Goal: Navigation & Orientation: Find specific page/section

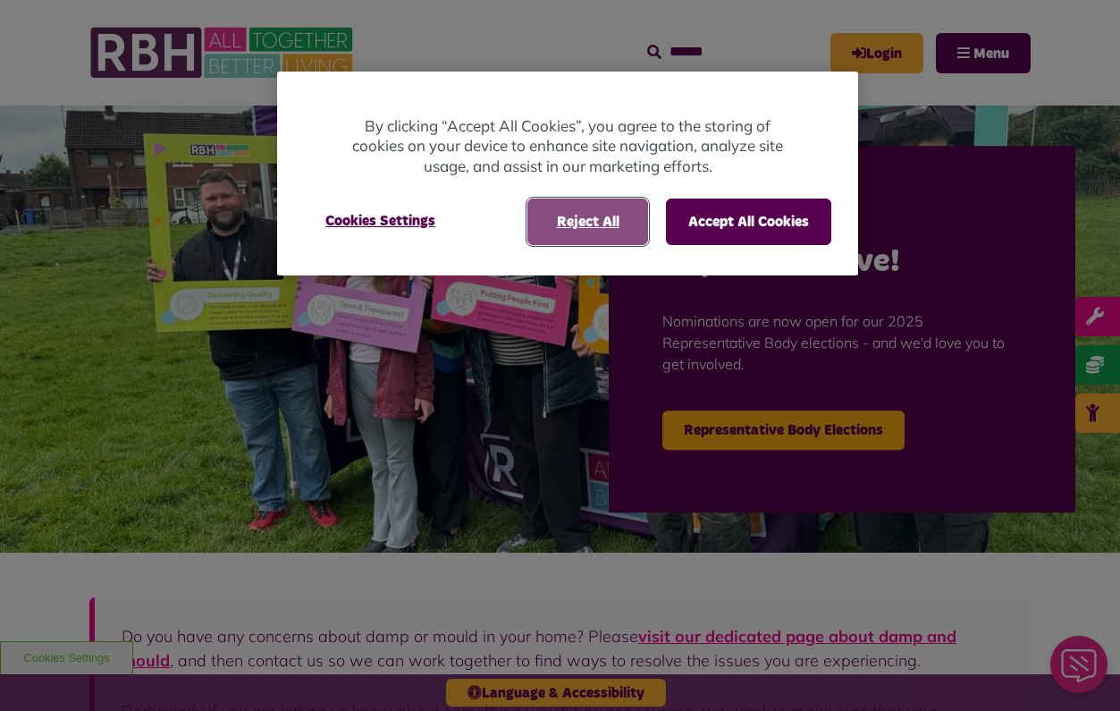
click at [602, 230] on button "Reject All" at bounding box center [587, 221] width 121 height 46
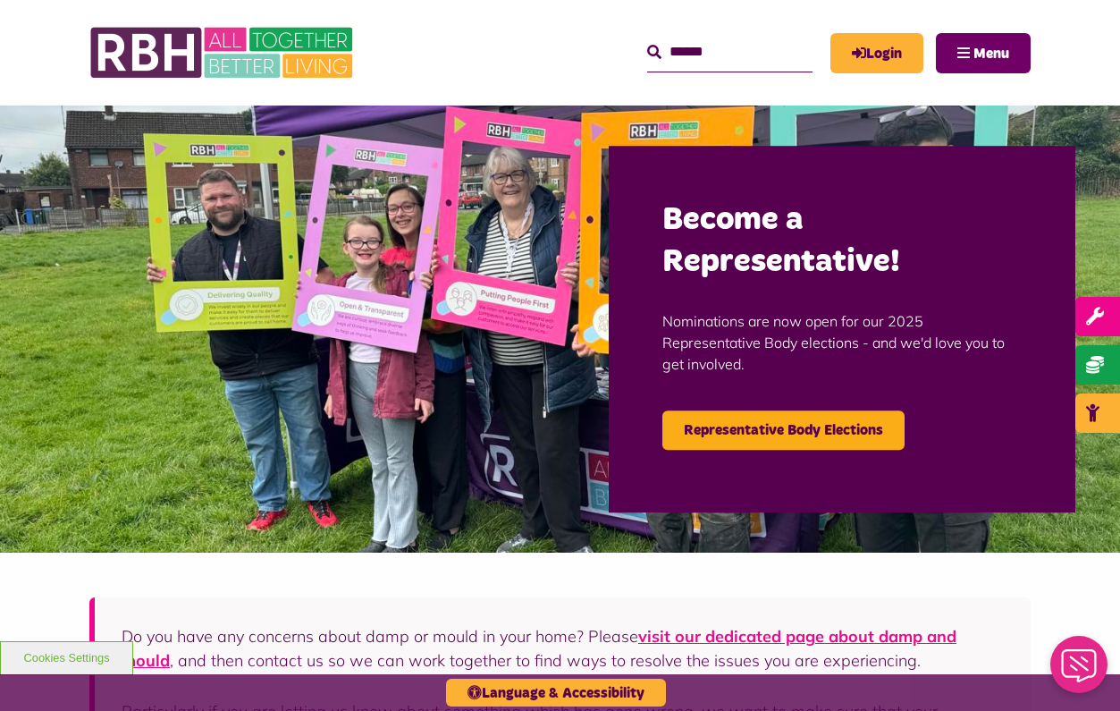
click at [962, 63] on button "Menu" at bounding box center [983, 53] width 95 height 40
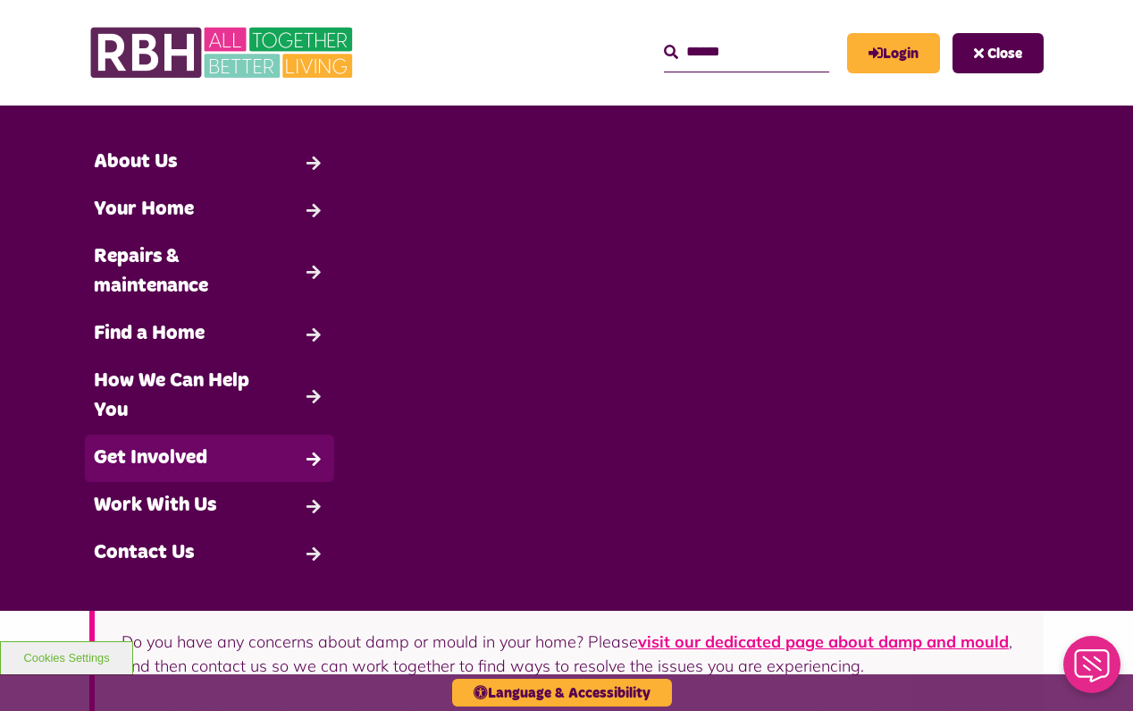
scroll to position [4, 0]
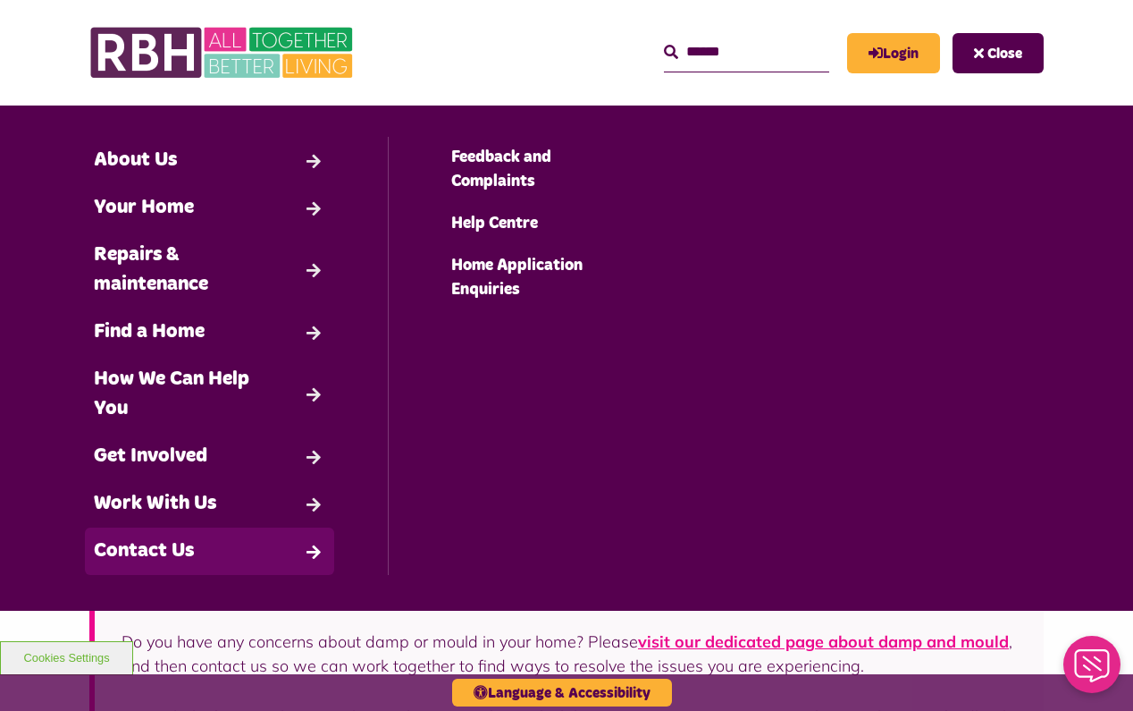
click at [271, 556] on link "Contact Us" at bounding box center [209, 550] width 249 height 47
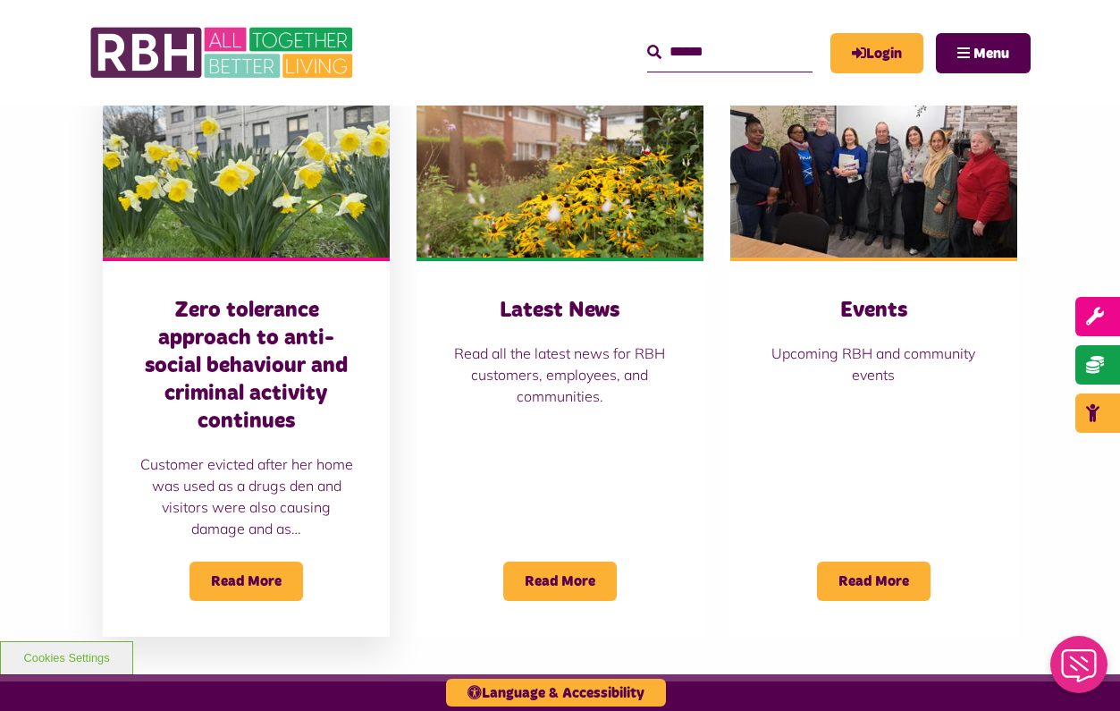
scroll to position [1251, 0]
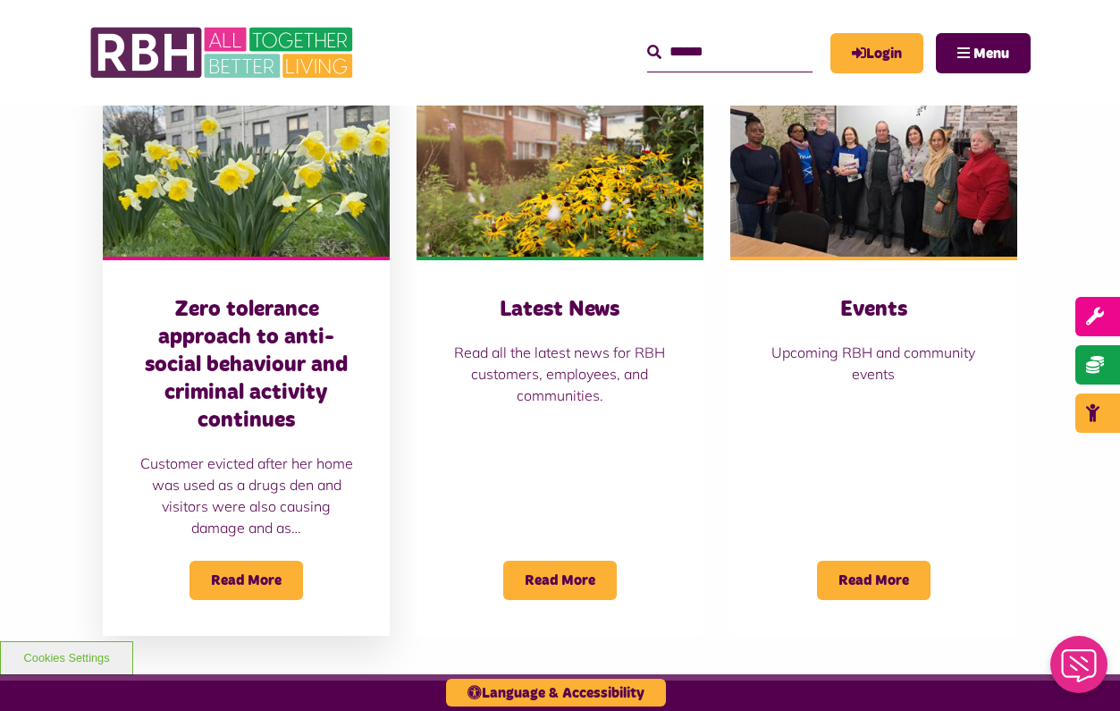
click at [291, 169] on img at bounding box center [246, 167] width 287 height 180
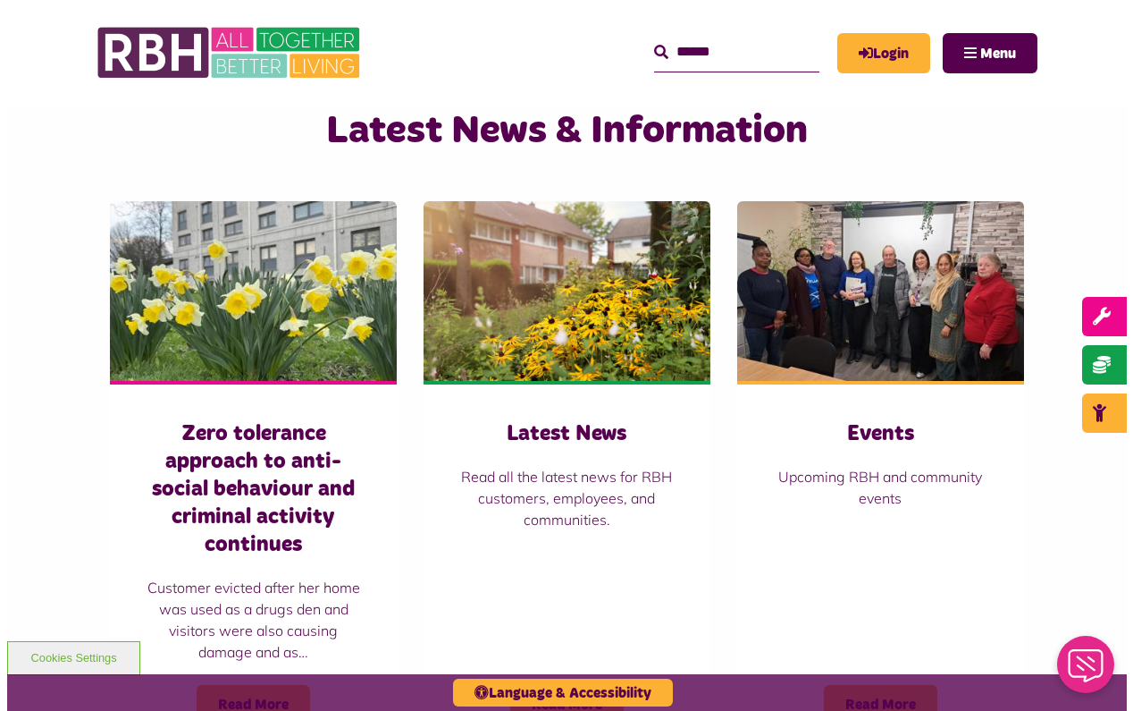
scroll to position [1162, 0]
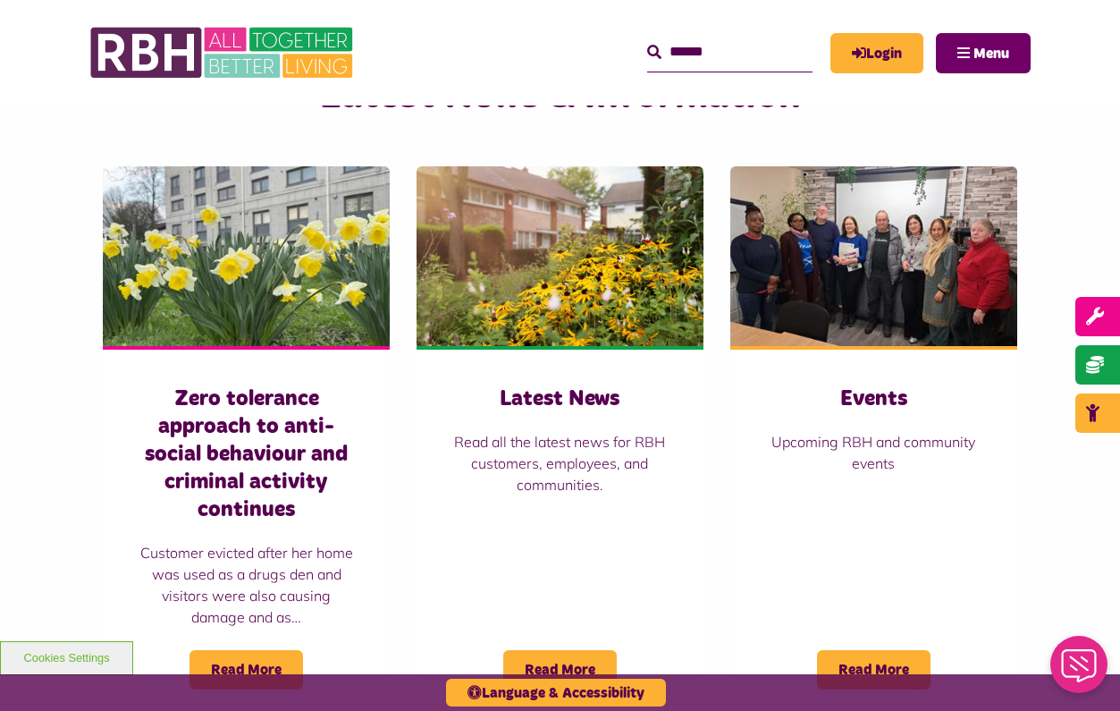
click at [970, 64] on button "Menu" at bounding box center [983, 53] width 95 height 40
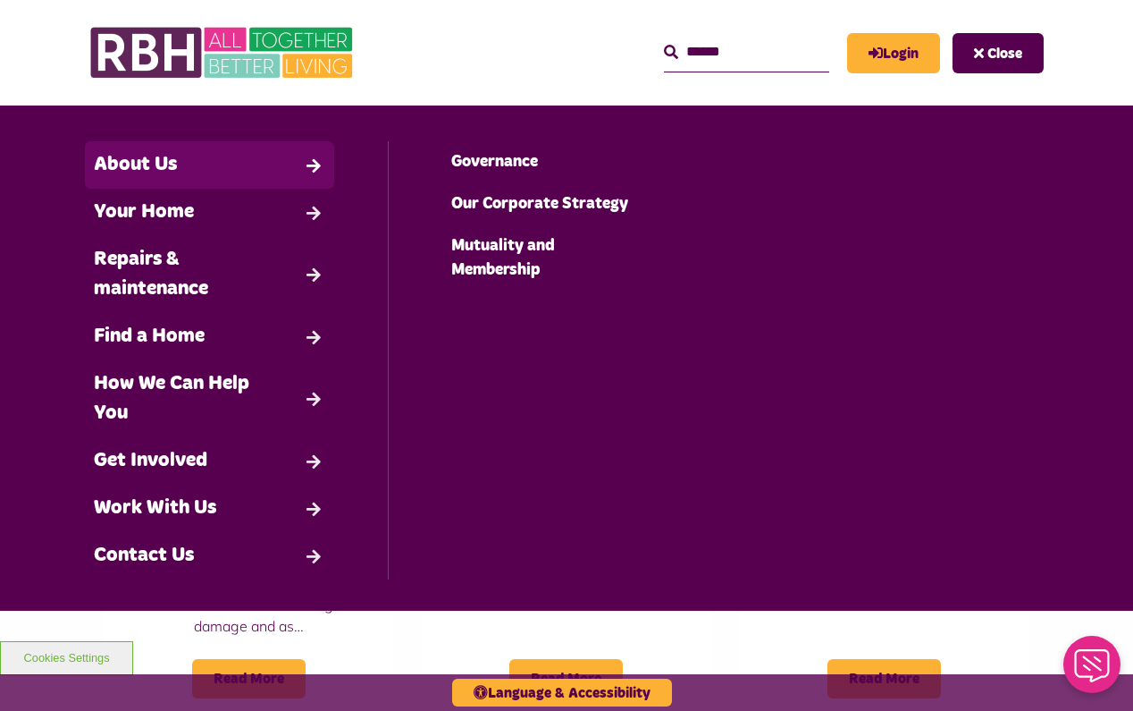
click at [205, 176] on link "About Us" at bounding box center [209, 164] width 249 height 47
